Goal: Navigation & Orientation: Find specific page/section

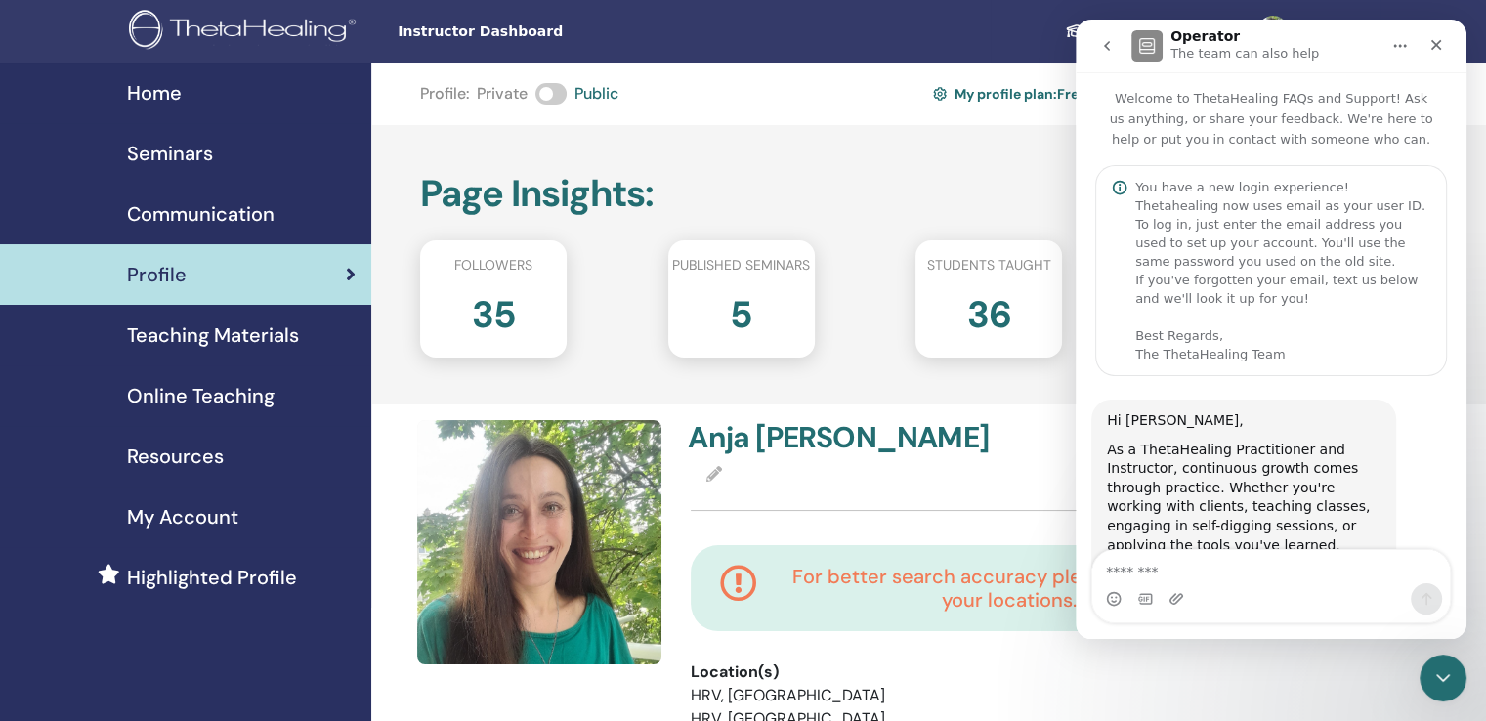
scroll to position [1692, 0]
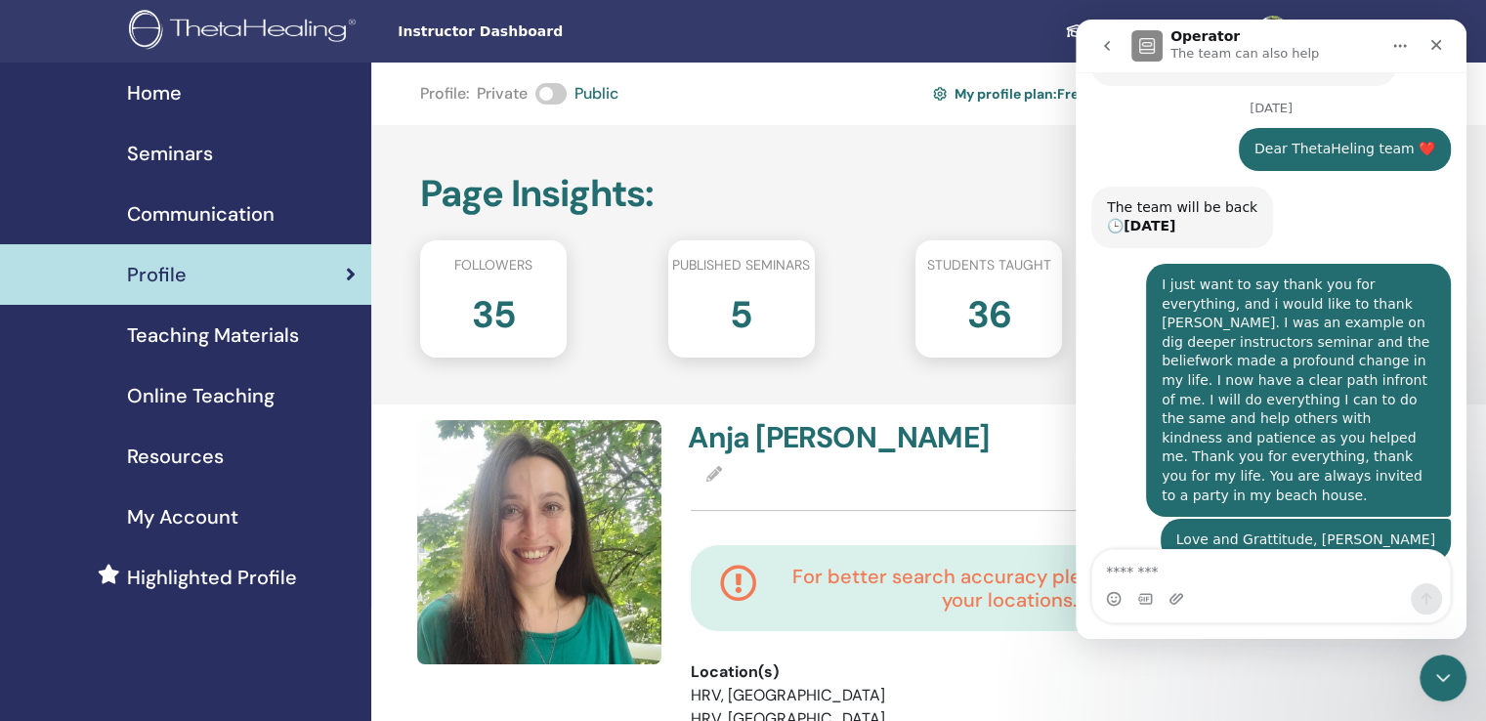
click at [1464, 34] on nav "Operator The team can also help" at bounding box center [1271, 46] width 391 height 53
click at [1439, 42] on icon "Close" at bounding box center [1436, 45] width 11 height 11
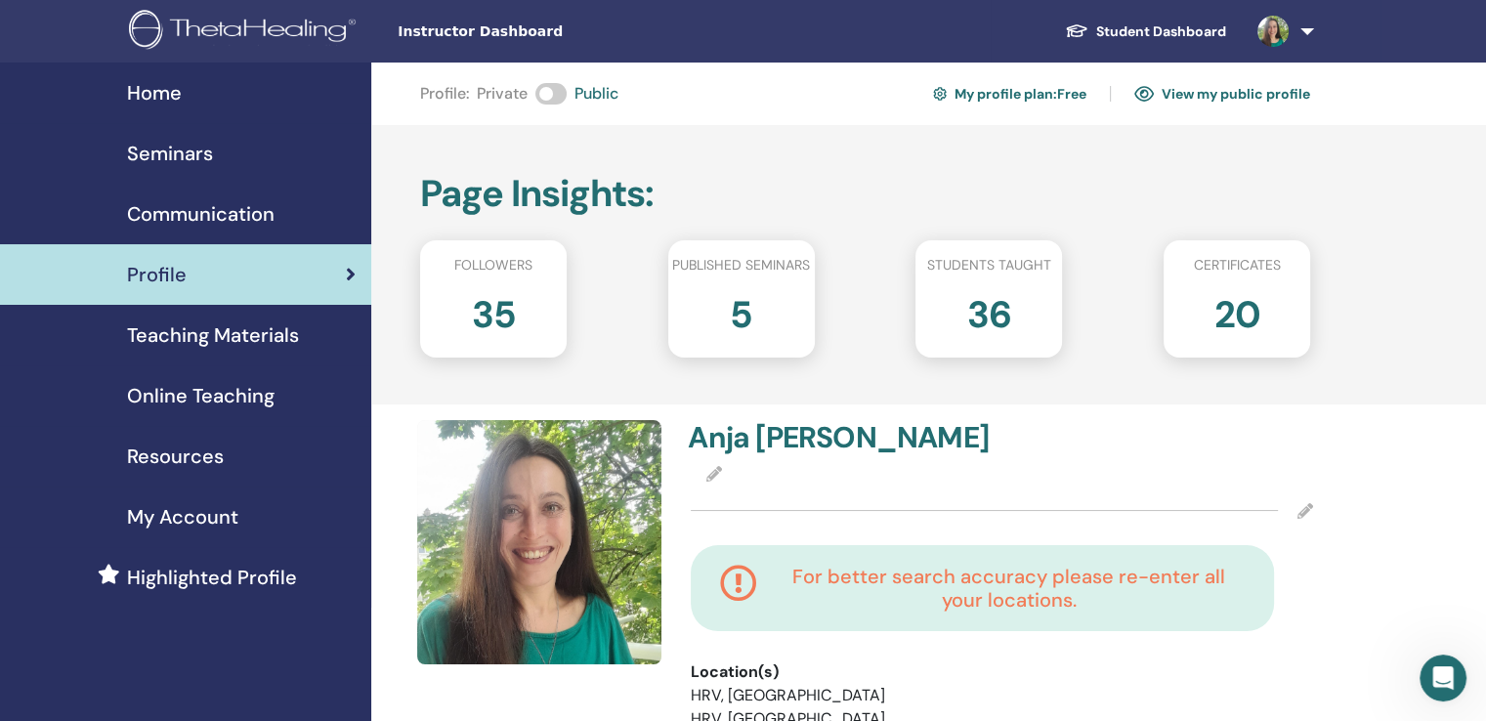
click at [221, 140] on div "Seminars" at bounding box center [186, 153] width 340 height 29
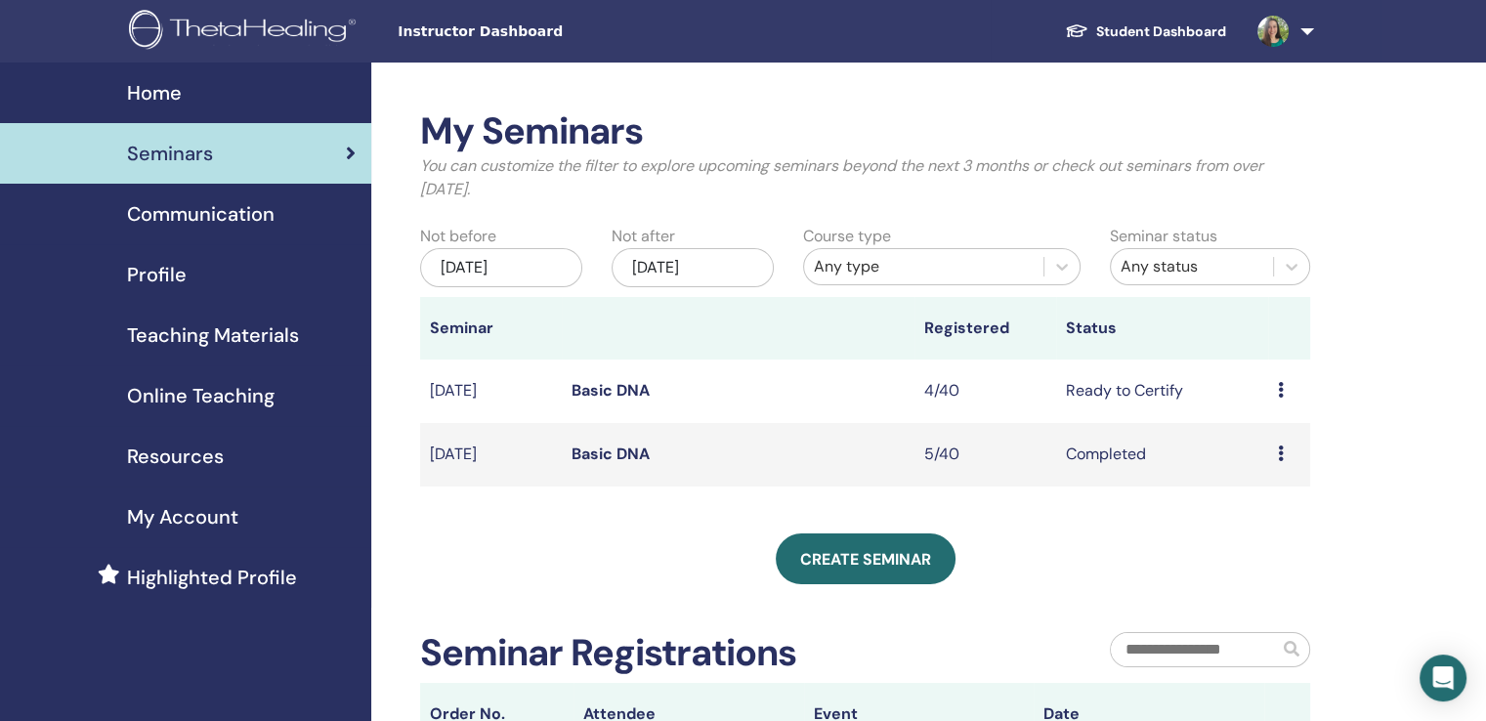
click at [185, 274] on div "Profile" at bounding box center [186, 274] width 340 height 29
